Goal: Task Accomplishment & Management: Manage account settings

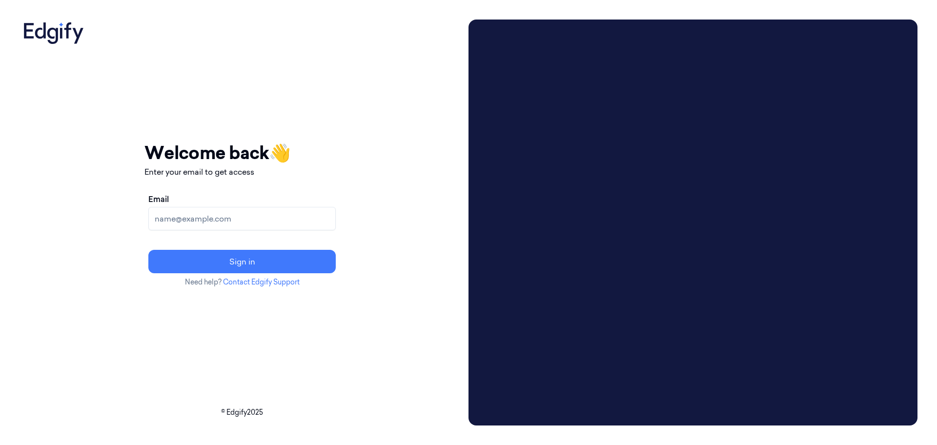
click at [283, 221] on input "Email" at bounding box center [241, 218] width 187 height 23
type input "rupa.b@indivillage.co"
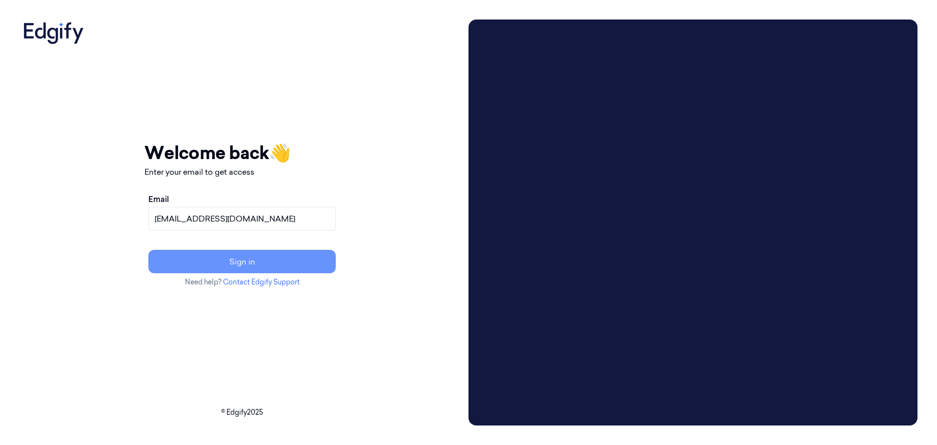
click at [280, 260] on button "Sign in" at bounding box center [241, 261] width 187 height 23
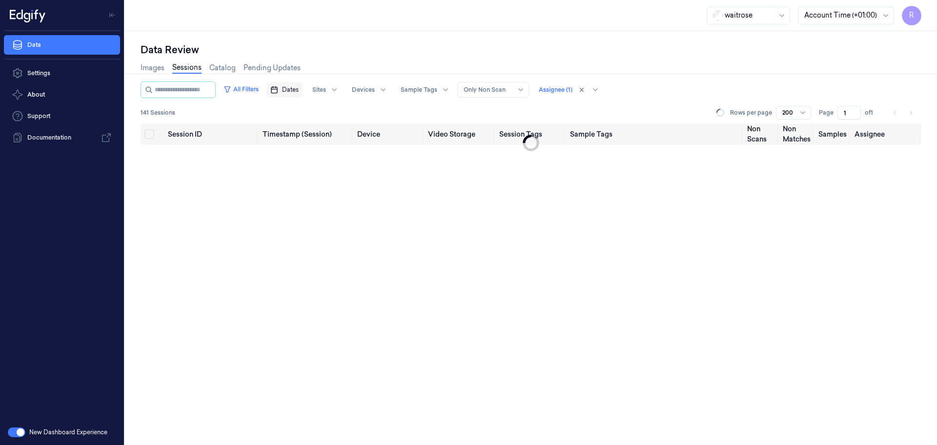
click at [299, 91] on span "Dates" at bounding box center [290, 89] width 17 height 9
click at [353, 185] on button "18" at bounding box center [353, 188] width 16 height 16
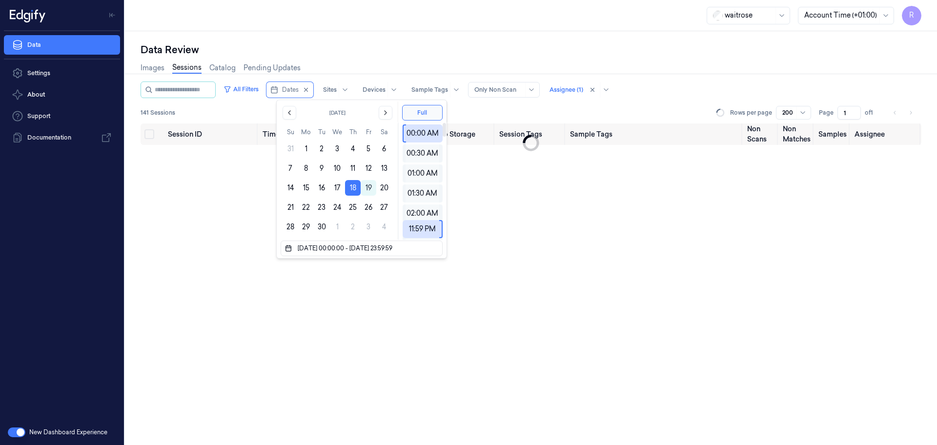
click at [497, 205] on div "Session ID Timestamp (Session) Device Video Storage Session Tags Sample Tags No…" at bounding box center [531, 285] width 781 height 322
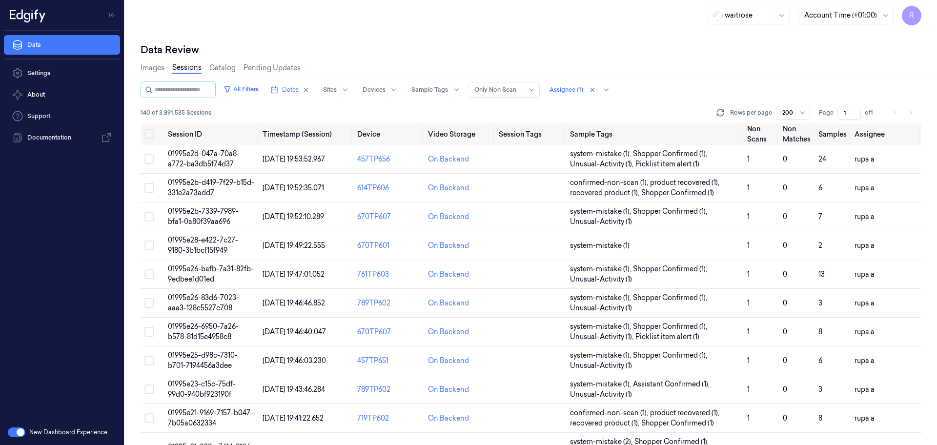
click at [673, 69] on div "Images Sessions Catalog Pending Updates" at bounding box center [531, 69] width 781 height 25
click at [496, 14] on div "waitrose Account Time (+01:00) R" at bounding box center [531, 15] width 812 height 31
drag, startPoint x: 850, startPoint y: 113, endPoint x: 827, endPoint y: 116, distance: 23.7
click at [827, 116] on div "Page 1 of 8" at bounding box center [850, 113] width 62 height 14
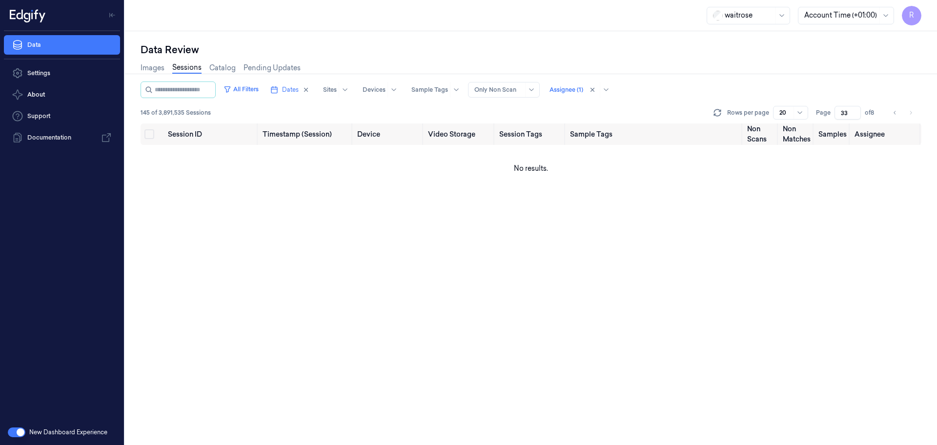
type input "33"
click at [613, 304] on div "Session ID Timestamp (Session) Device Video Storage Session Tags Sample Tags No…" at bounding box center [531, 285] width 781 height 322
click at [575, 88] on div at bounding box center [567, 89] width 34 height 9
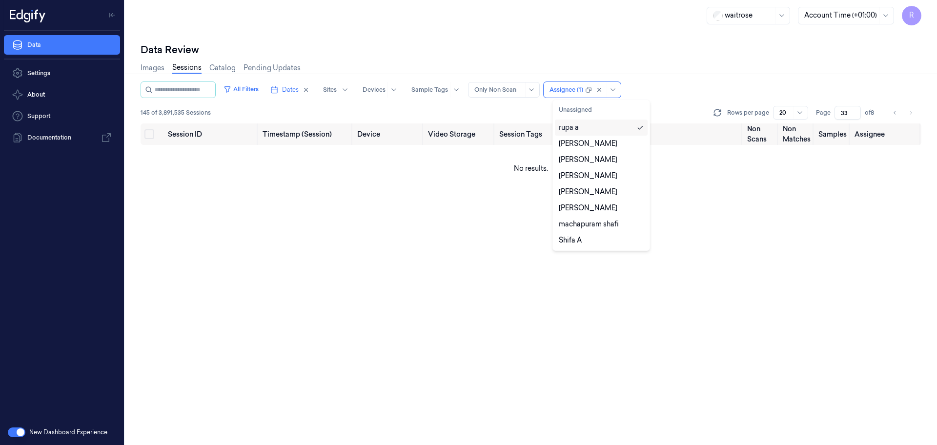
click at [424, 267] on div "Session ID Timestamp (Session) Device Video Storage Session Tags Sample Tags No…" at bounding box center [531, 285] width 781 height 322
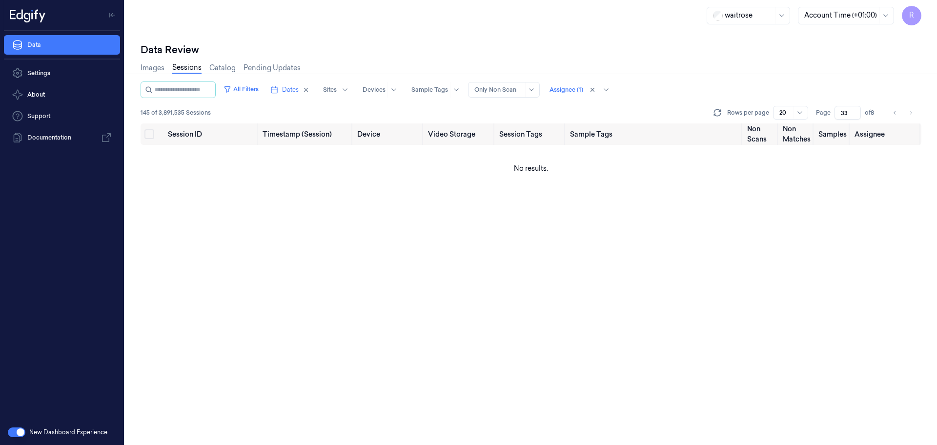
click at [653, 198] on div "Session ID Timestamp (Session) Device Video Storage Session Tags Sample Tags No…" at bounding box center [531, 285] width 781 height 322
click at [663, 45] on div "Data Review" at bounding box center [531, 50] width 781 height 14
click at [552, 240] on div "Session ID Timestamp (Session) Device Video Storage Session Tags Sample Tags No…" at bounding box center [531, 285] width 781 height 322
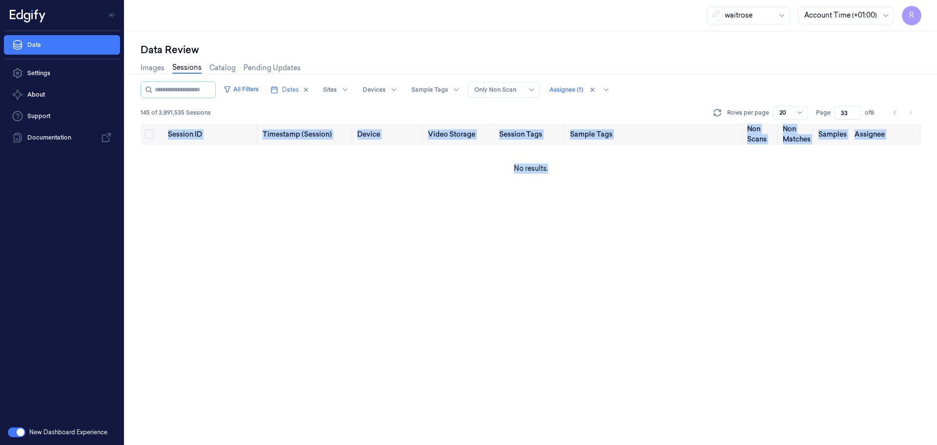
click at [552, 240] on div "Session ID Timestamp (Session) Device Video Storage Session Tags Sample Tags No…" at bounding box center [531, 285] width 781 height 322
click at [836, 240] on div "Session ID Timestamp (Session) Device Video Storage Session Tags Sample Tags No…" at bounding box center [531, 285] width 781 height 322
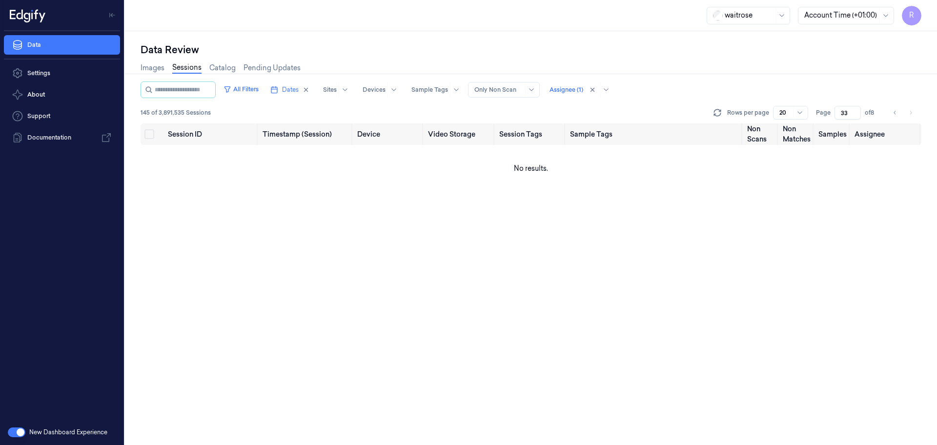
click at [608, 237] on div "Session ID Timestamp (Session) Device Video Storage Session Tags Sample Tags No…" at bounding box center [531, 285] width 781 height 322
click at [581, 92] on div at bounding box center [567, 89] width 34 height 9
click at [353, 220] on div "Session ID Timestamp (Session) Device Video Storage Session Tags Sample Tags No…" at bounding box center [531, 285] width 781 height 322
click at [908, 111] on li "pagination" at bounding box center [911, 113] width 14 height 14
click at [896, 109] on icon "Go to previous page" at bounding box center [896, 113] width 6 height 8
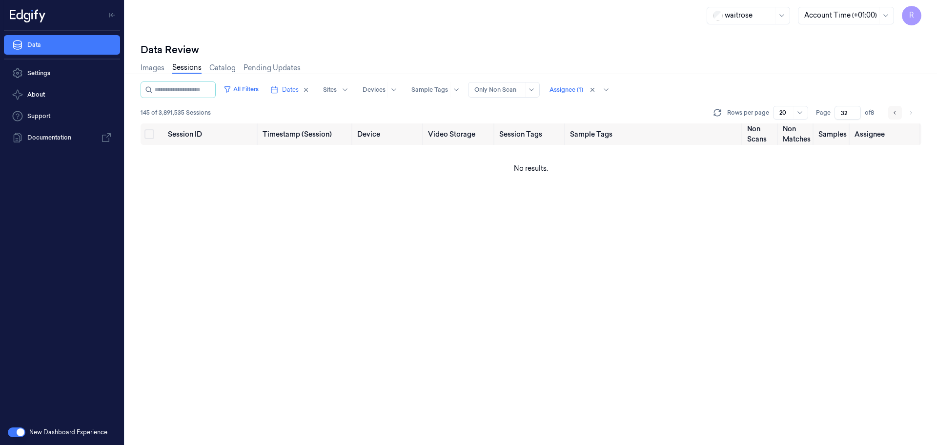
click at [890, 113] on button "Go to previous page" at bounding box center [896, 113] width 14 height 14
type input "31"
